Goal: Task Accomplishment & Management: Complete application form

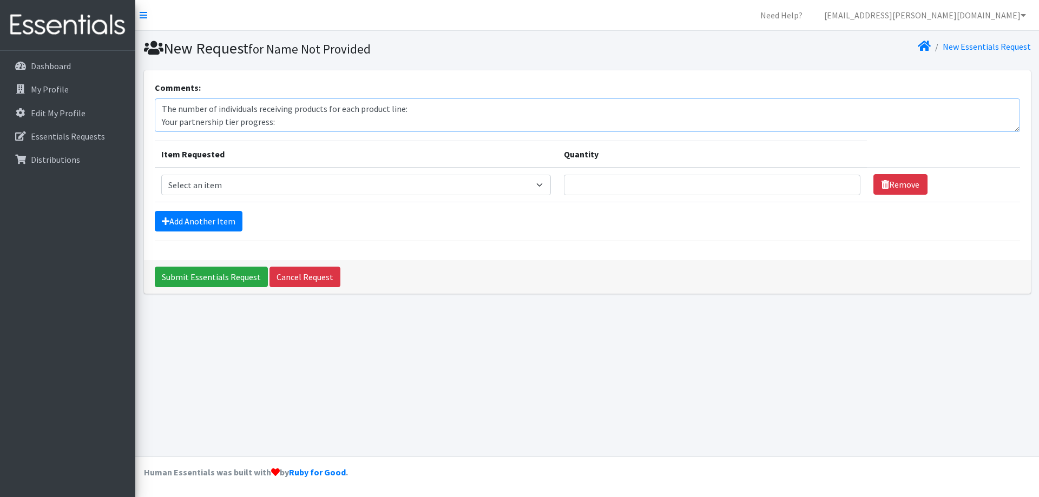
scroll to position [13, 0]
drag, startPoint x: 292, startPoint y: 122, endPoint x: 169, endPoint y: 113, distance: 123.7
click at [169, 113] on textarea "The number of individuals receiving products for each product line: Your partne…" at bounding box center [587, 115] width 865 height 34
click at [431, 111] on textarea "The number of individuals receiving products for each product line: Any needs f…" at bounding box center [587, 115] width 865 height 34
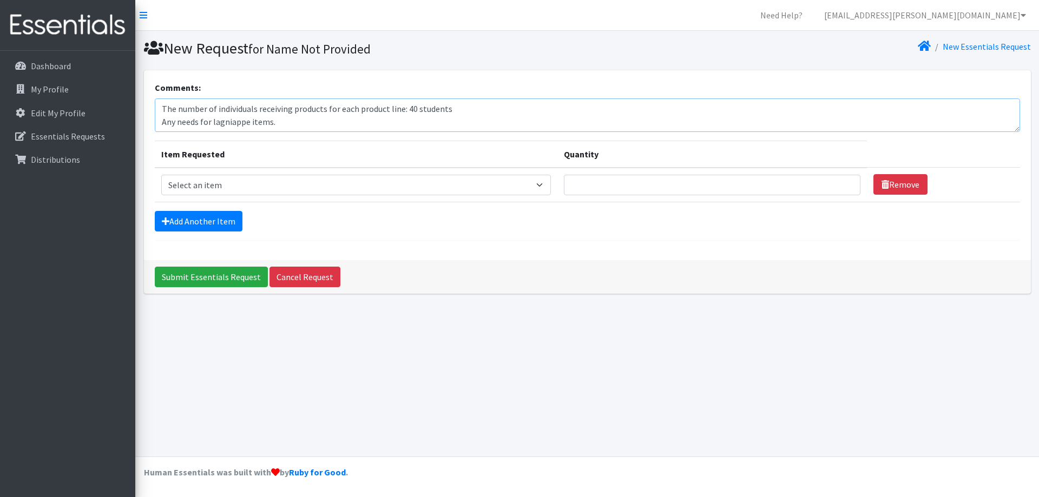
click at [431, 111] on textarea "The number of individuals receiving products for each product line: 40 students…" at bounding box center [587, 115] width 865 height 34
drag, startPoint x: 283, startPoint y: 125, endPoint x: 151, endPoint y: 128, distance: 132.0
click at [151, 128] on div "Comments: The number of individuals receiving products for each product line: 4…" at bounding box center [587, 165] width 887 height 190
type textarea "The number of individuals receiving products for each product line: 40"
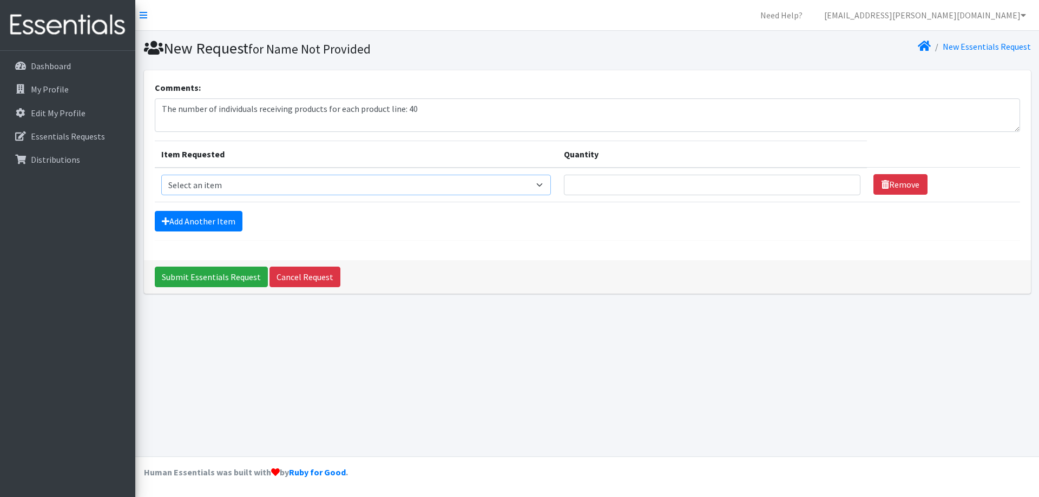
click at [262, 186] on select "Select an item PS - Liners PS - Pad, Overnight PS - Pad, Regular PS - Tampons, …" at bounding box center [356, 185] width 390 height 21
select select "14889"
click at [161, 175] on select "Select an item PS - Liners PS - Pad, Overnight PS - Pad, Regular PS - Tampons, …" at bounding box center [356, 185] width 390 height 21
click at [600, 187] on input "Quantity" at bounding box center [712, 185] width 296 height 21
type input "50"
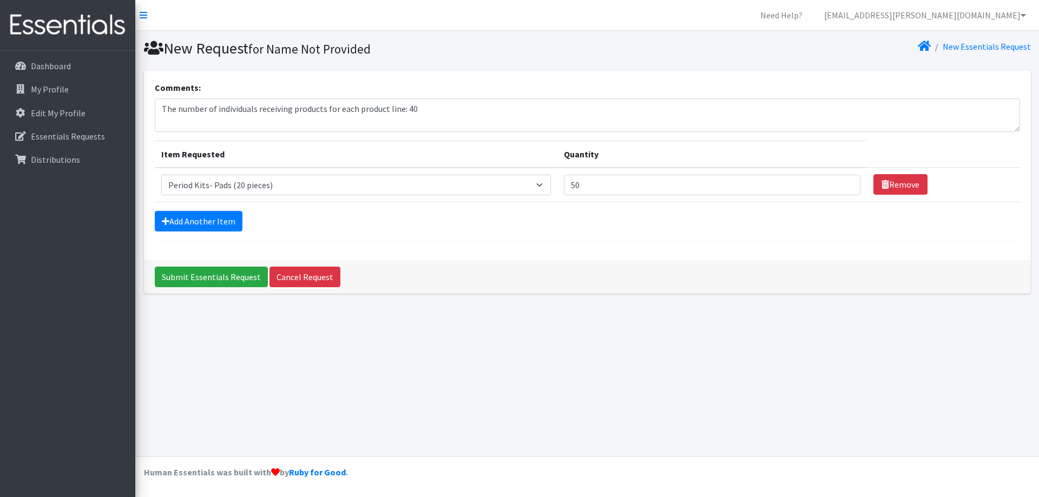
click at [459, 223] on div "Add Another Item" at bounding box center [587, 221] width 865 height 21
click at [221, 278] on input "Submit Essentials Request" at bounding box center [211, 277] width 113 height 21
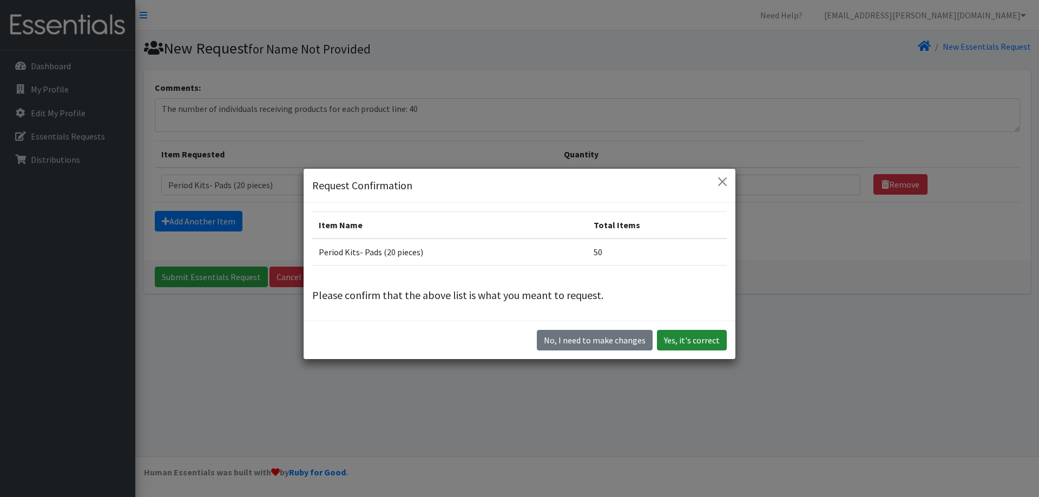
click at [681, 340] on button "Yes, it's correct" at bounding box center [692, 340] width 70 height 21
